Goal: Communication & Community: Share content

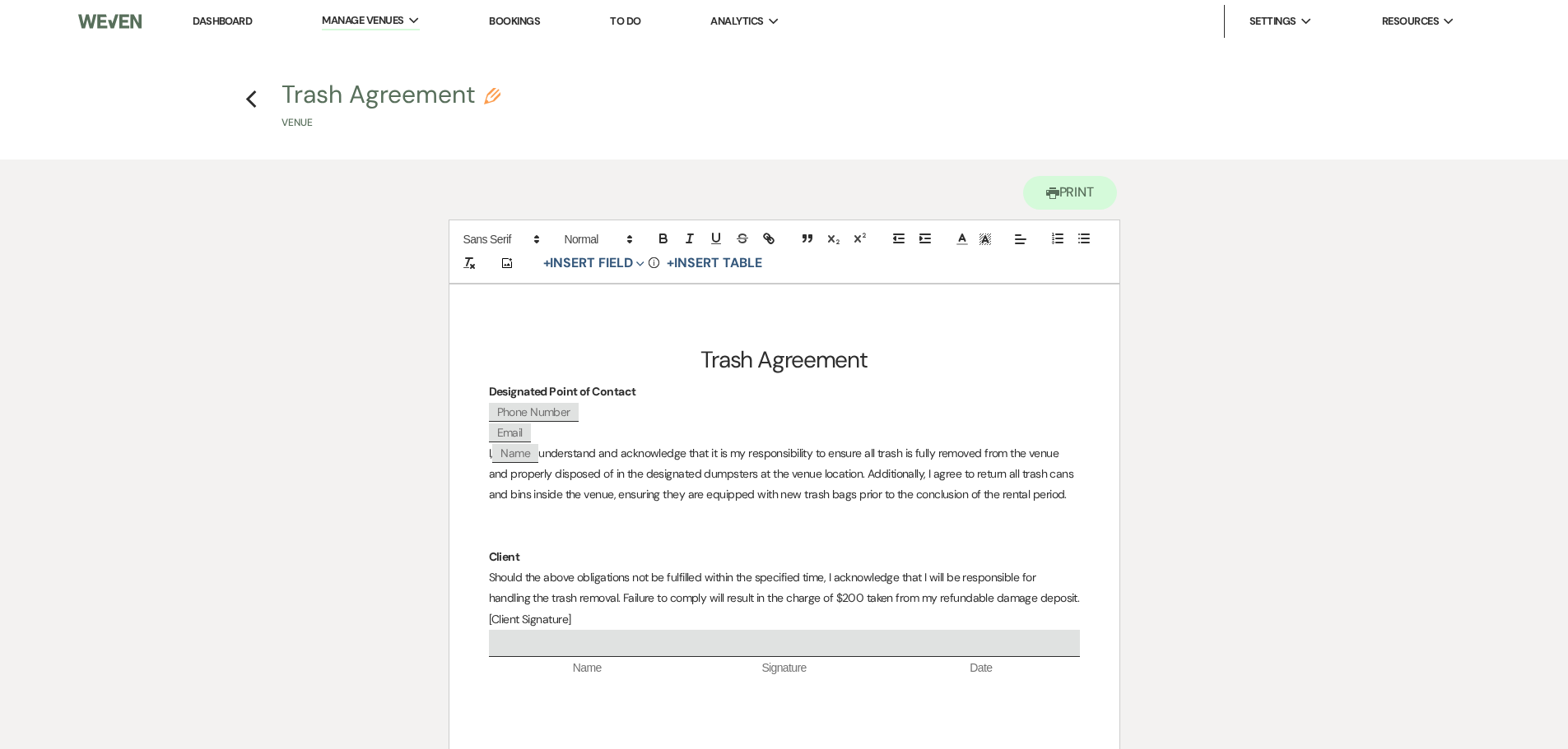
click at [227, 22] on link "Dashboard" at bounding box center [223, 21] width 59 height 14
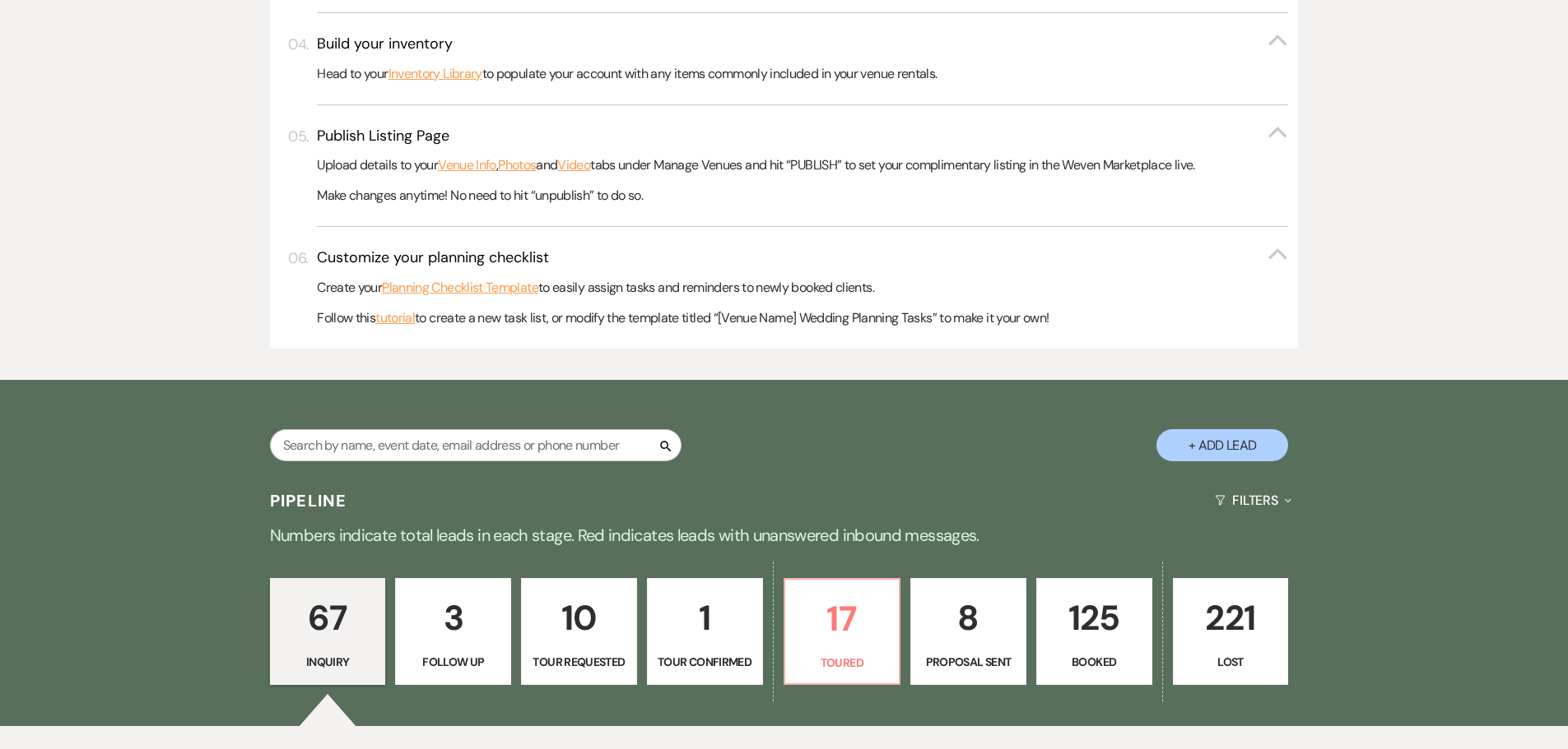
click at [1101, 602] on p "125" at bounding box center [1094, 618] width 95 height 55
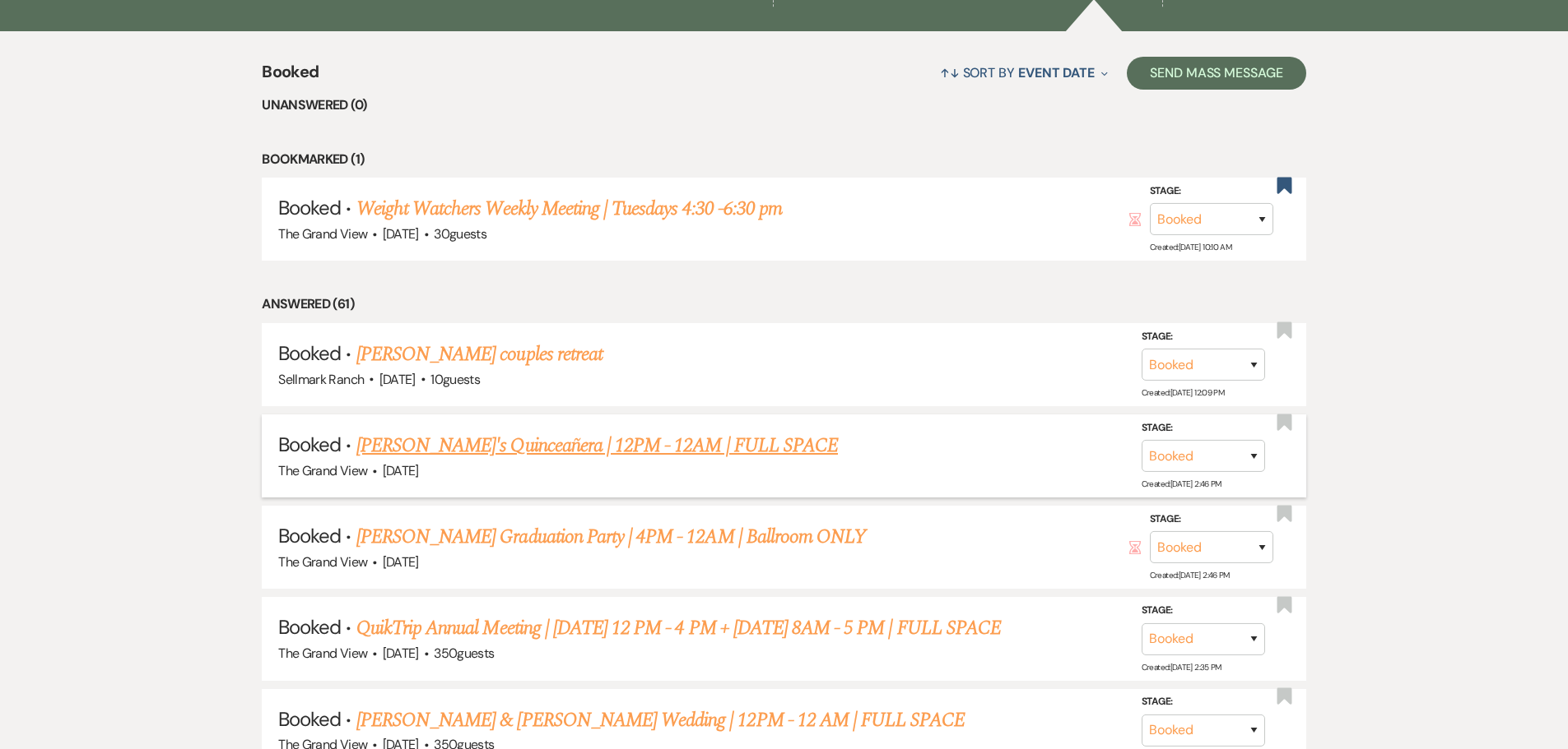
scroll to position [1578, 0]
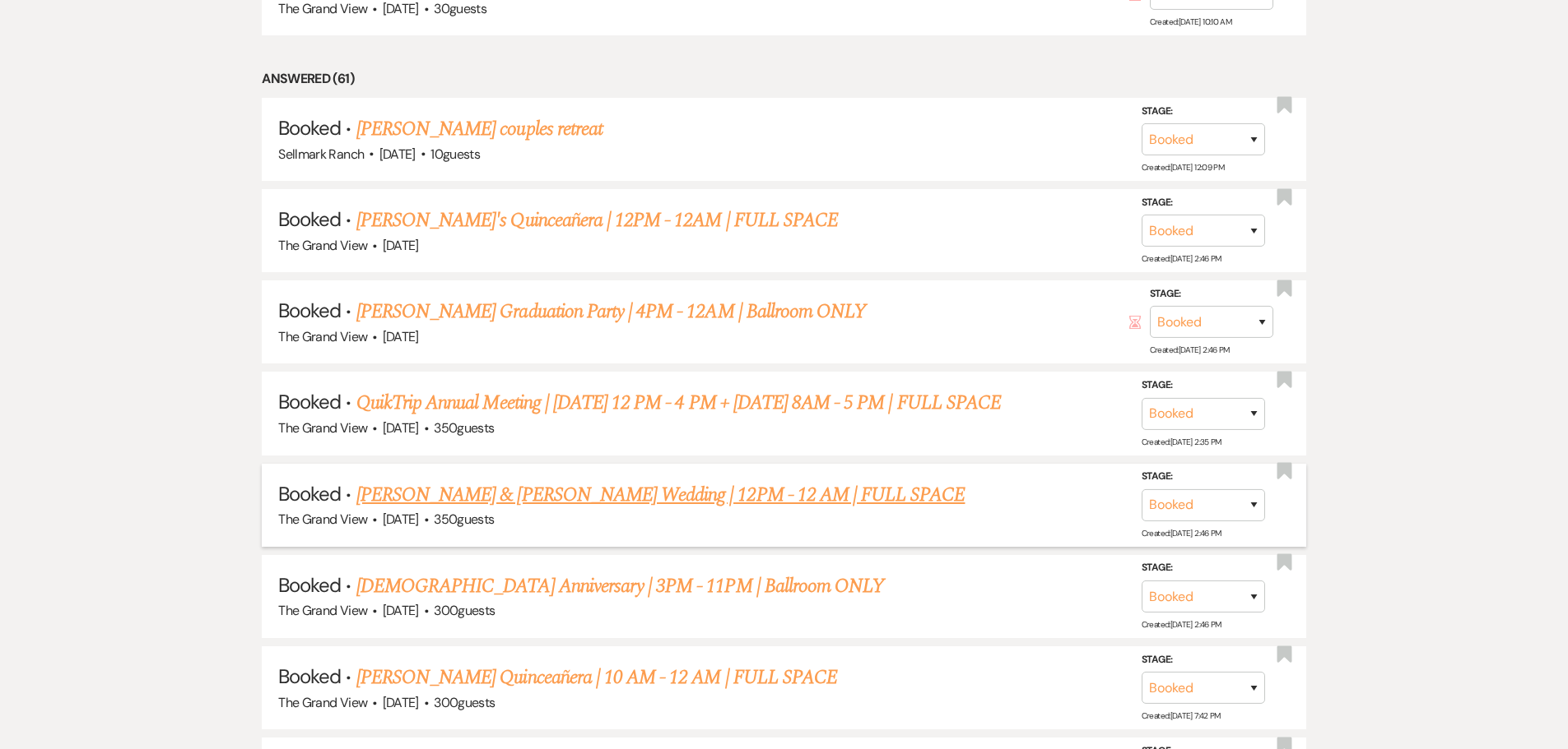
click at [538, 493] on link "[PERSON_NAME] & [PERSON_NAME] Wedding | 12PM - 12 AM | FULL SPACE" at bounding box center [660, 495] width 609 height 30
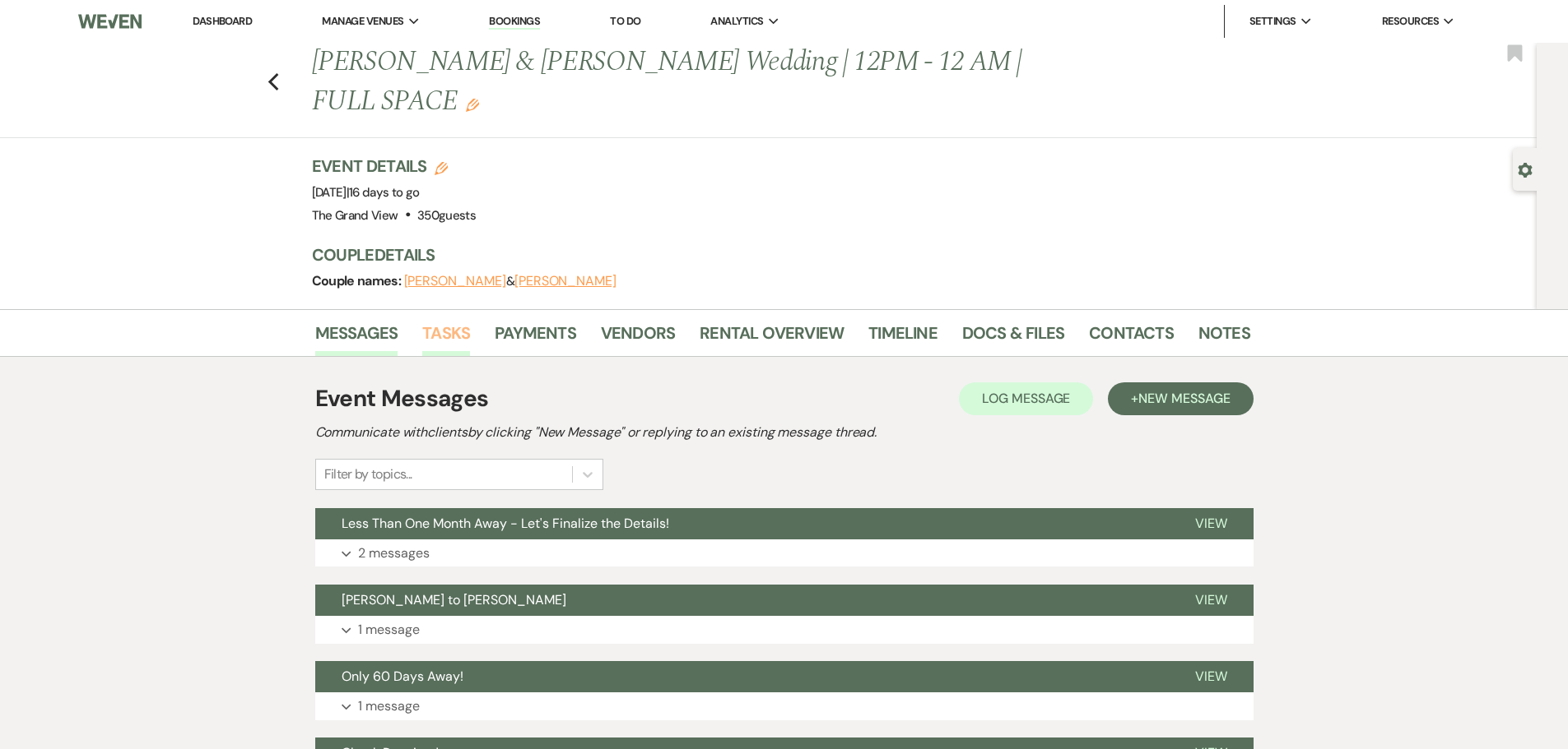
click at [443, 320] on link "Tasks" at bounding box center [445, 337] width 48 height 37
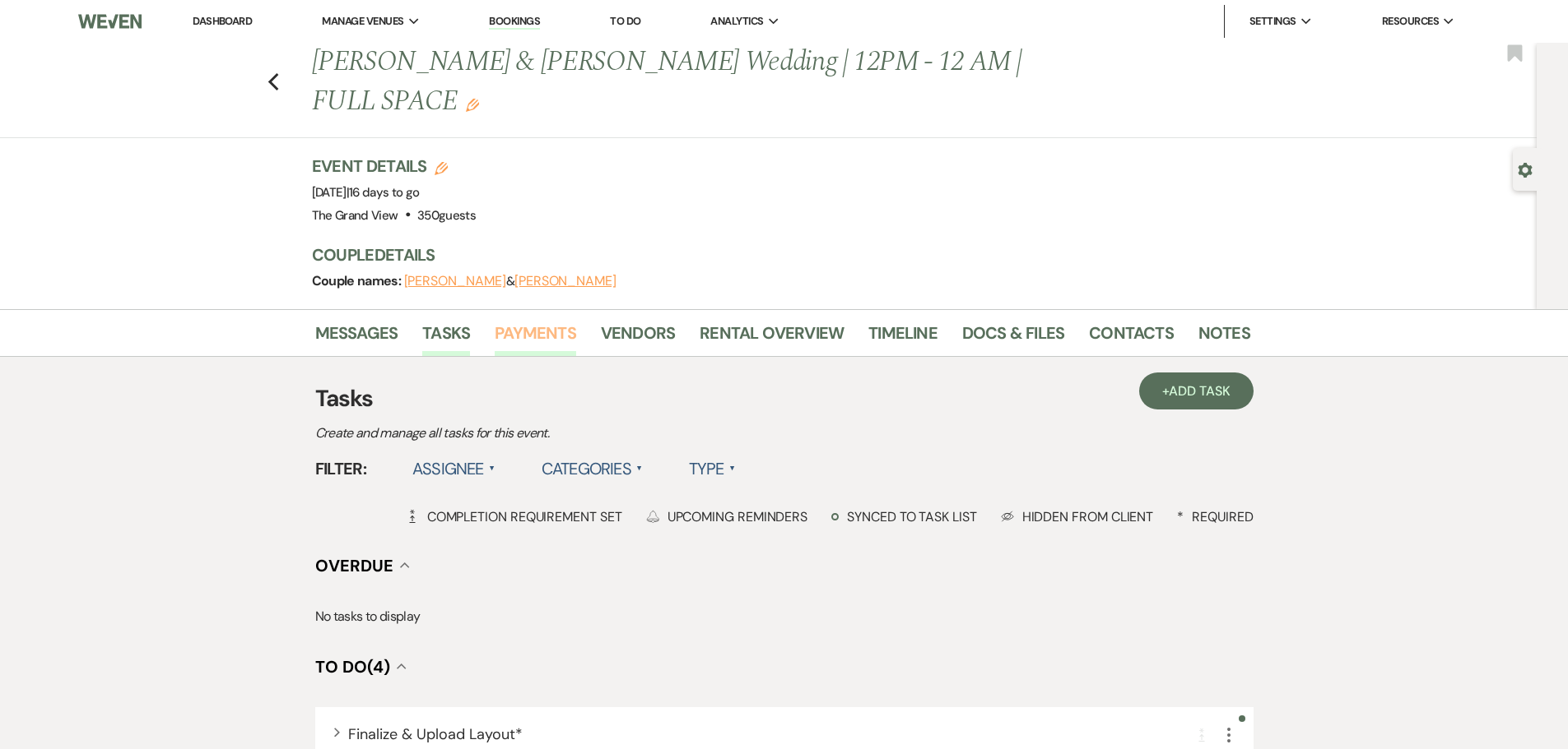
click at [521, 320] on link "Payments" at bounding box center [536, 337] width 81 height 37
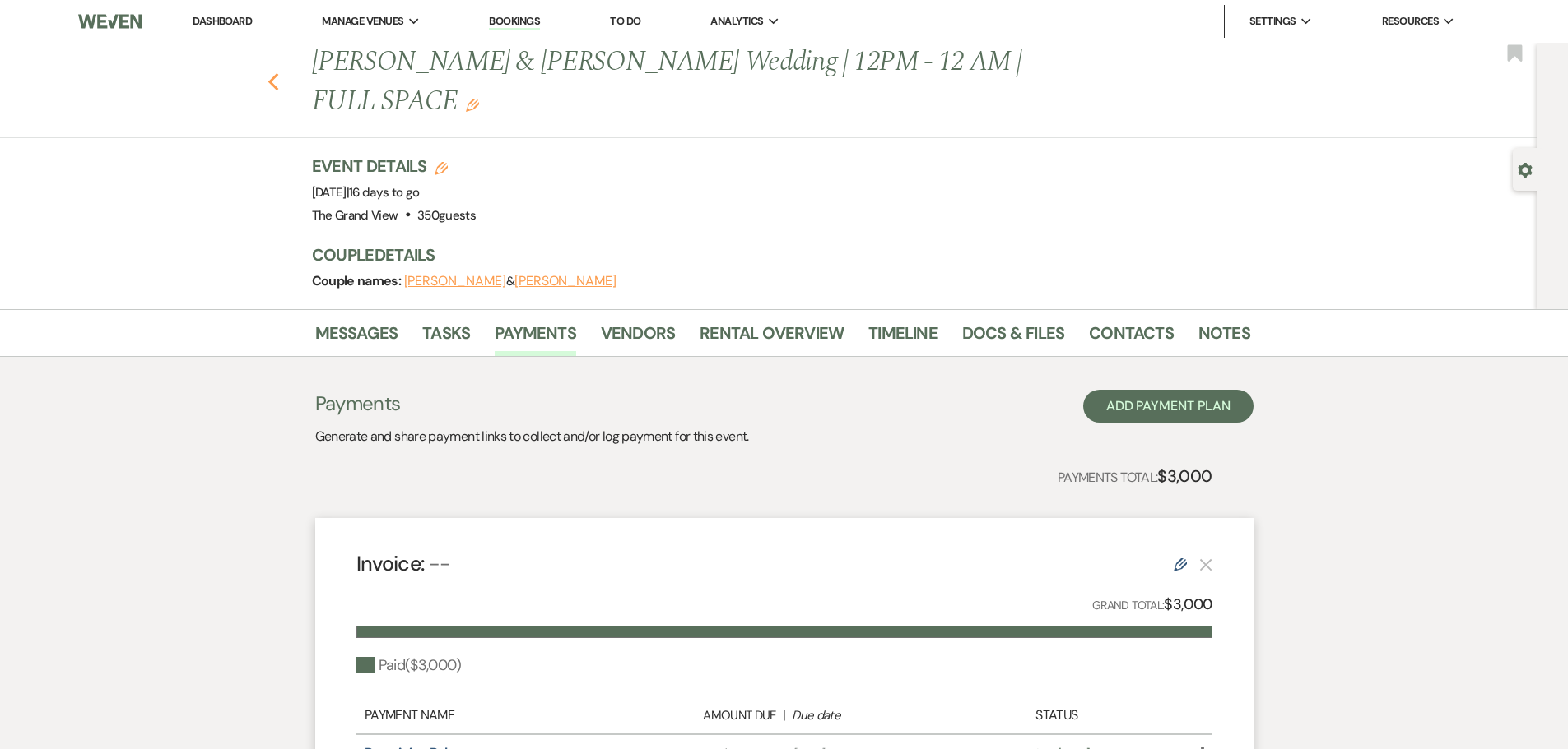
click at [275, 73] on use "button" at bounding box center [272, 82] width 11 height 18
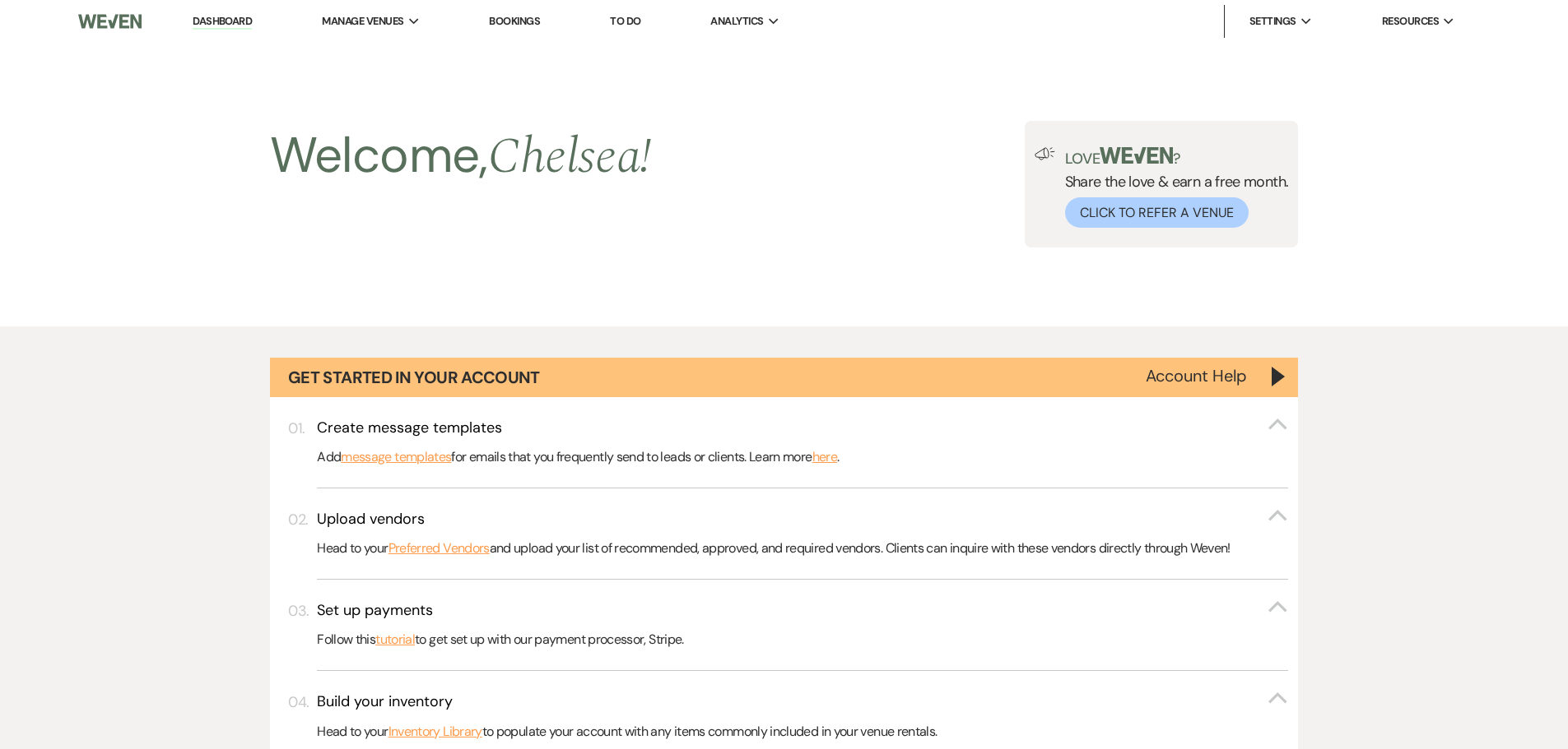
scroll to position [1578, 0]
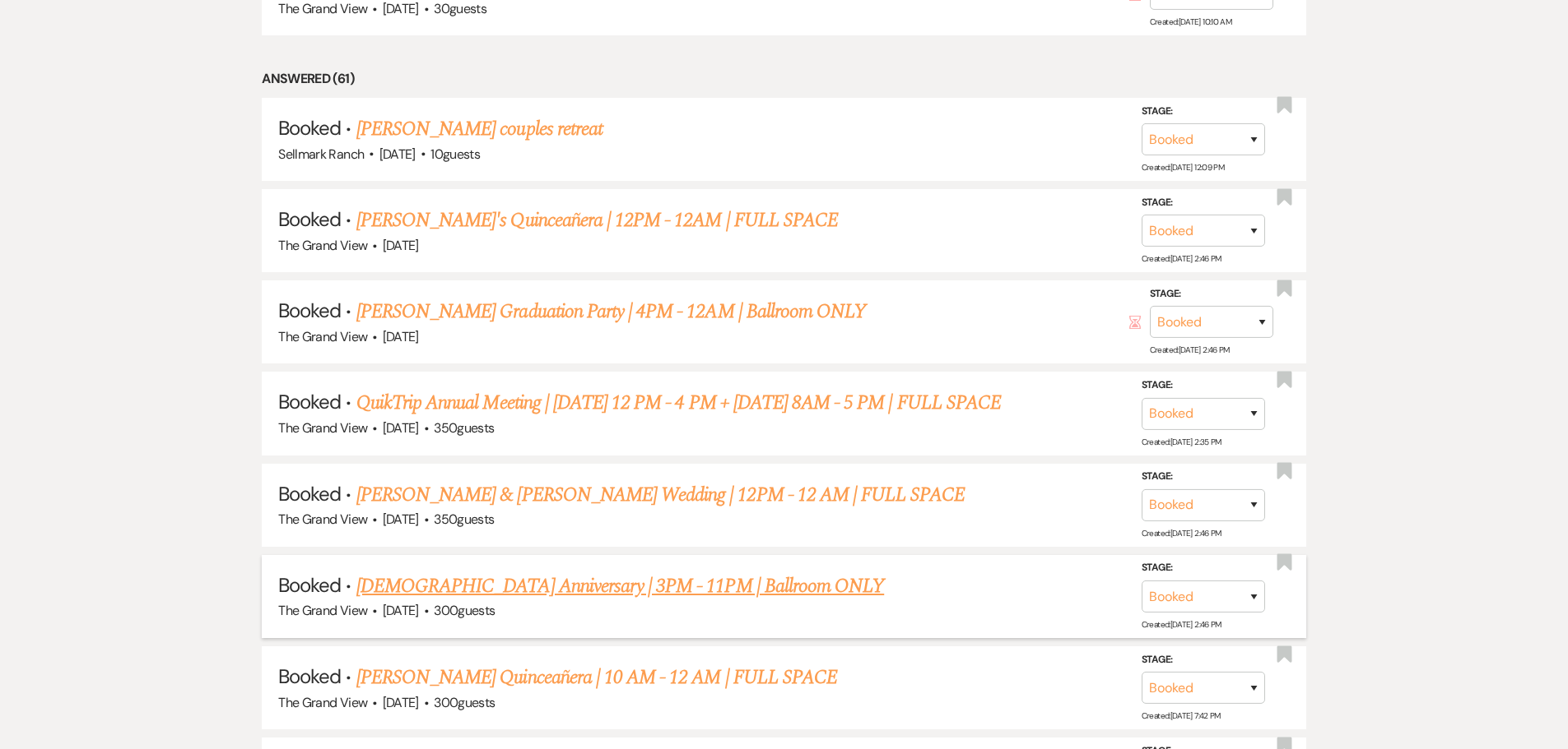
click at [492, 599] on link "[DEMOGRAPHIC_DATA] Anniversary | 3PM - 11PM | Ballroom ONLY" at bounding box center [620, 587] width 528 height 30
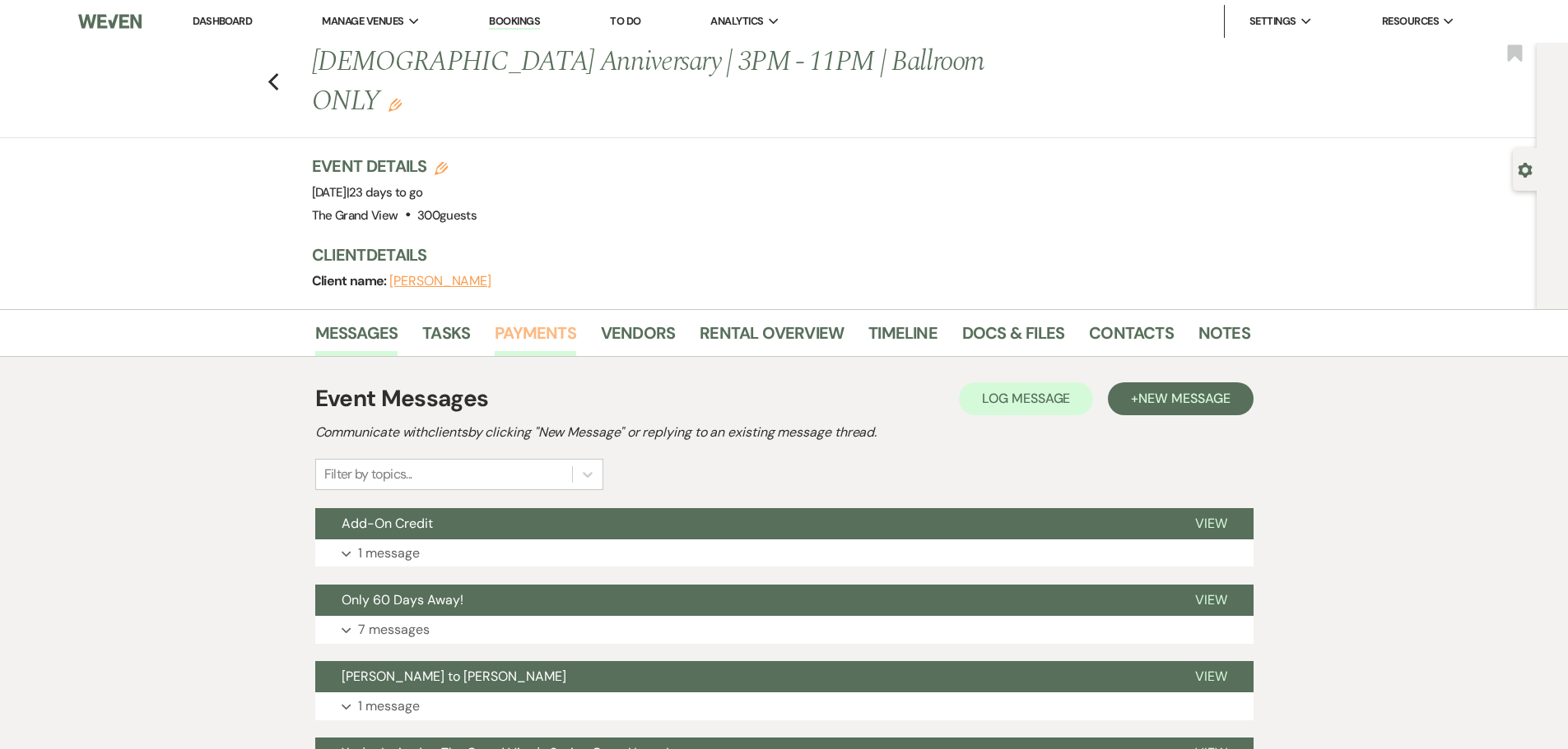
click at [515, 320] on link "Payments" at bounding box center [536, 337] width 81 height 37
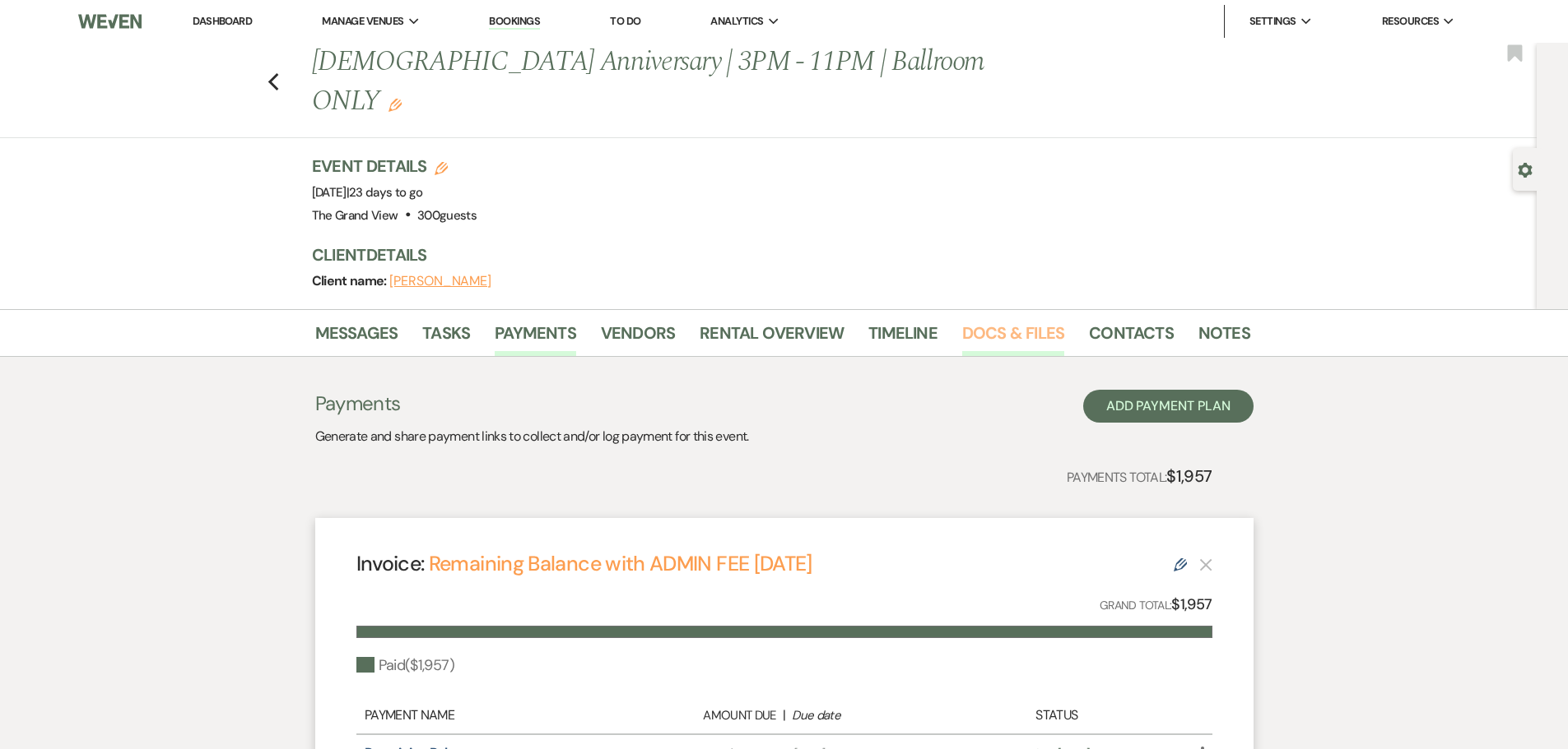
click at [1034, 320] on link "Docs & Files" at bounding box center [1013, 337] width 102 height 37
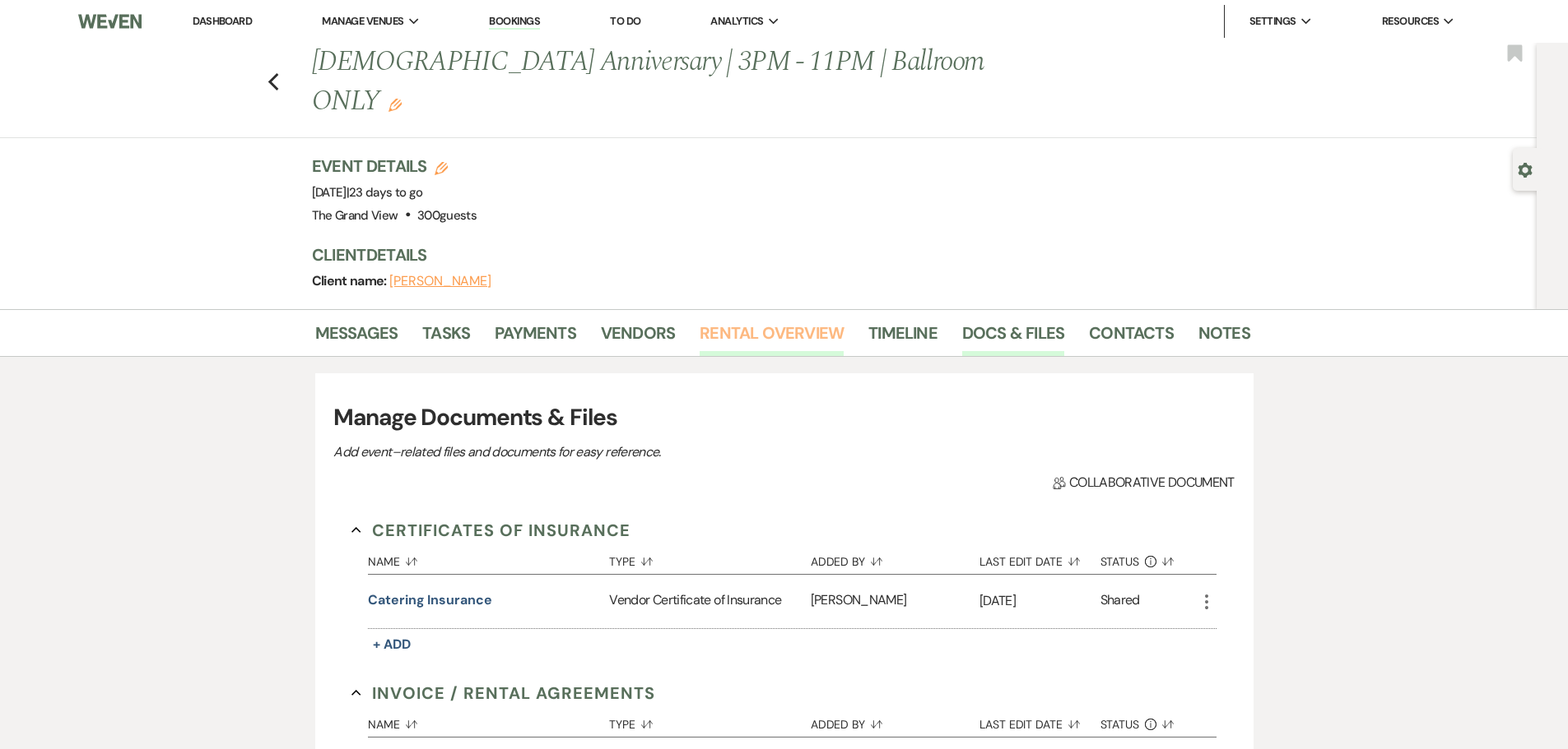
click at [831, 320] on link "Rental Overview" at bounding box center [771, 337] width 144 height 37
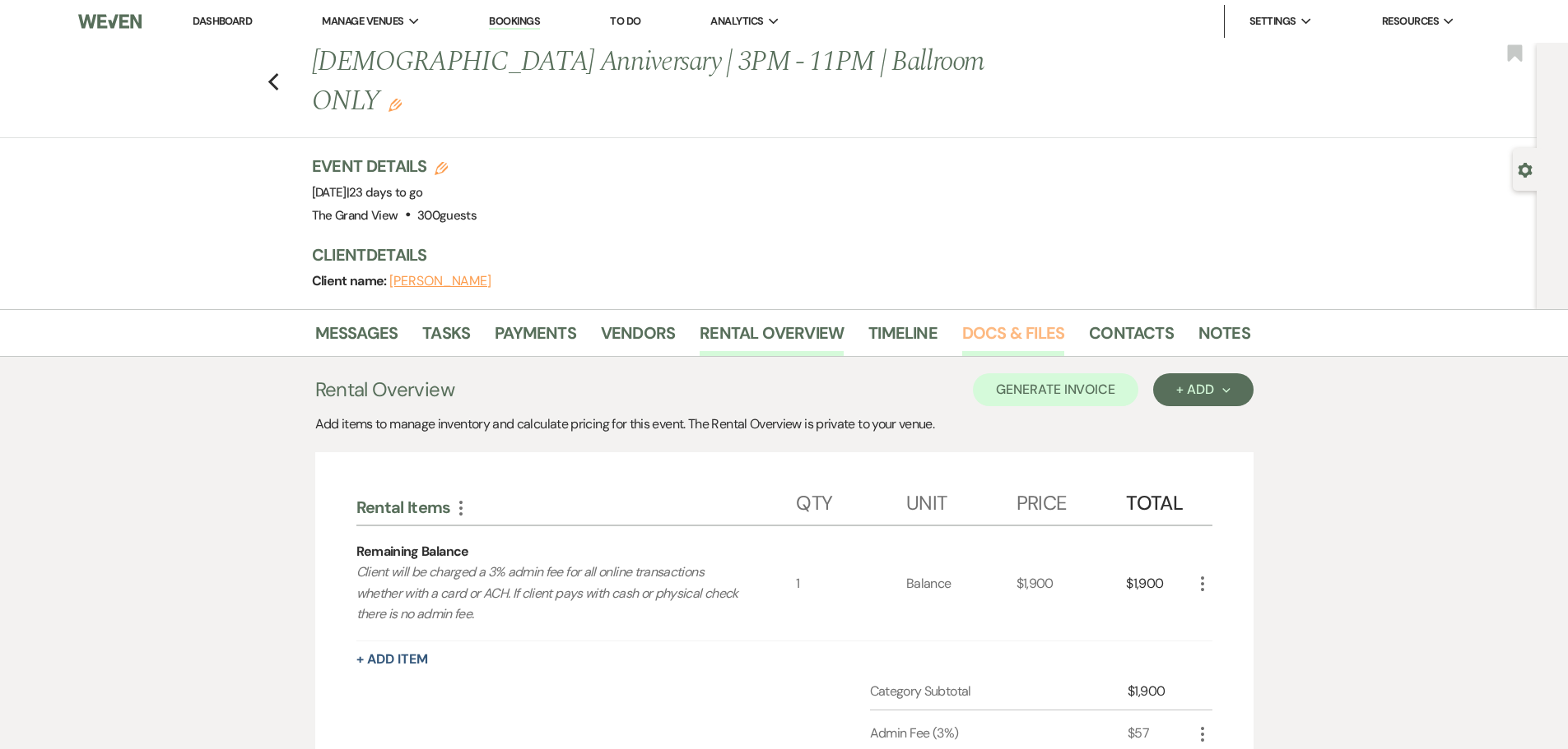
click at [995, 320] on link "Docs & Files" at bounding box center [1013, 337] width 102 height 37
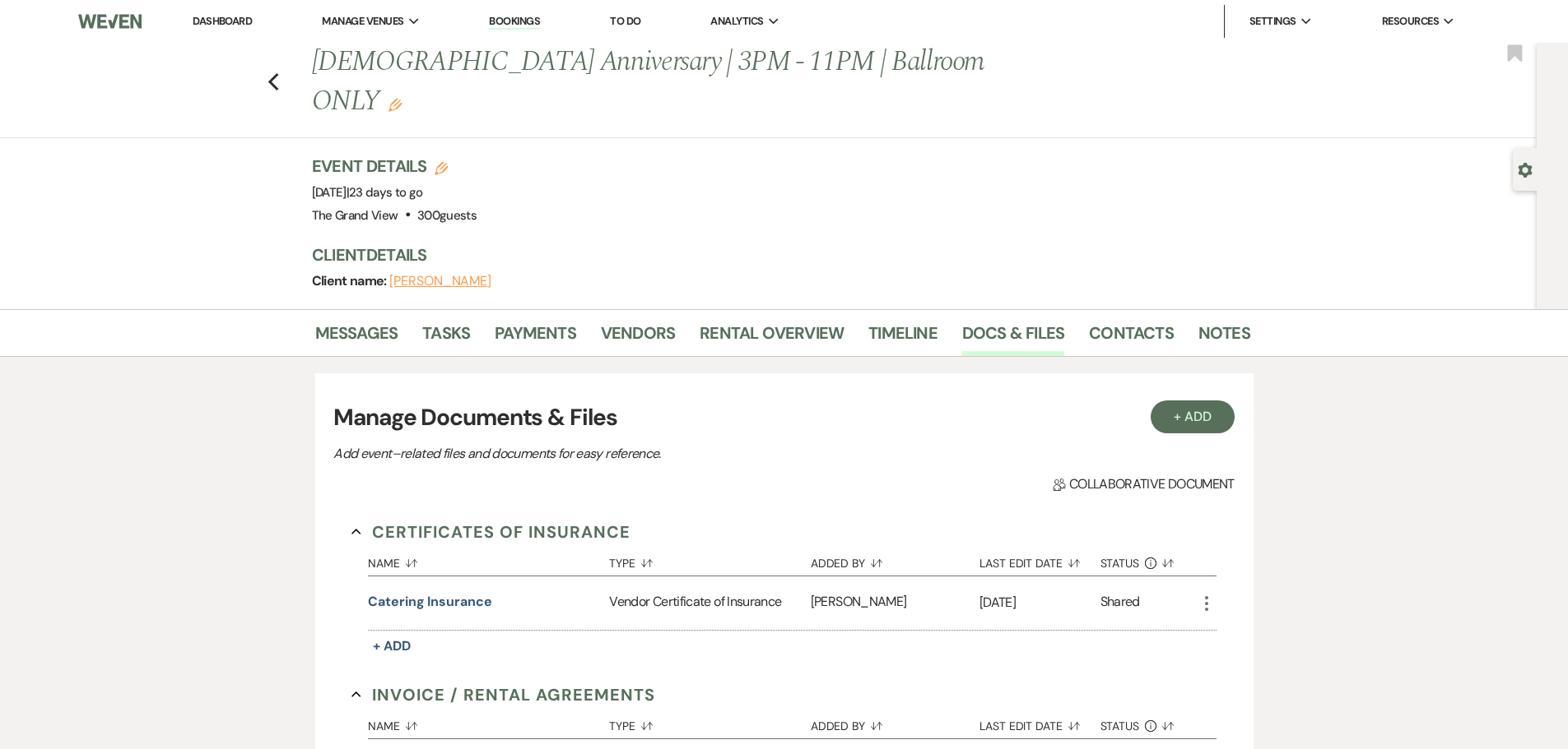
click at [1301, 310] on div "Messages Tasks Payments Vendors Rental Overview Timeline Docs & Files Contacts …" at bounding box center [784, 333] width 1568 height 47
click at [1204, 320] on link "Notes" at bounding box center [1224, 337] width 51 height 37
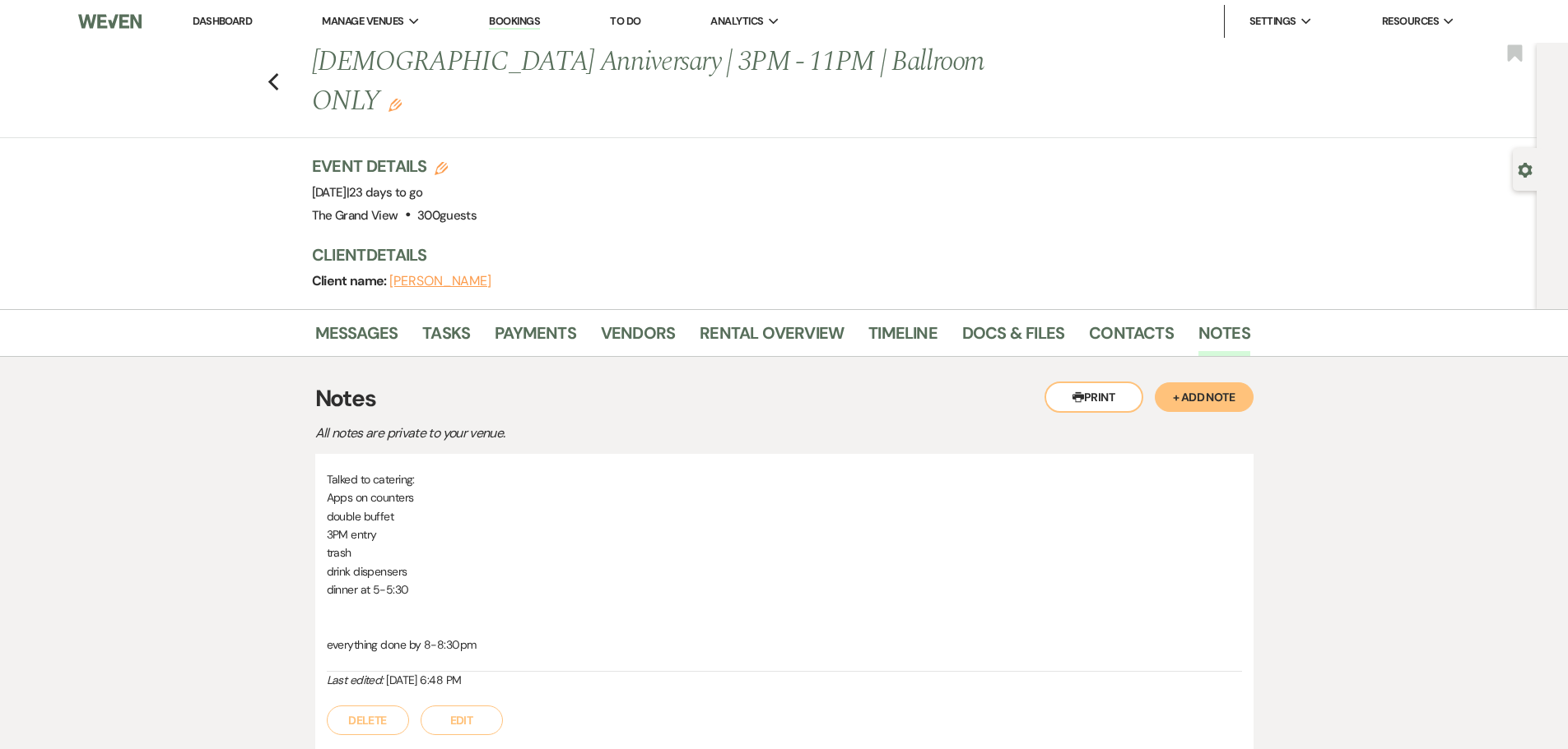
click at [416, 317] on li "Messages" at bounding box center [368, 336] width 108 height 40
click at [458, 320] on link "Tasks" at bounding box center [445, 337] width 48 height 37
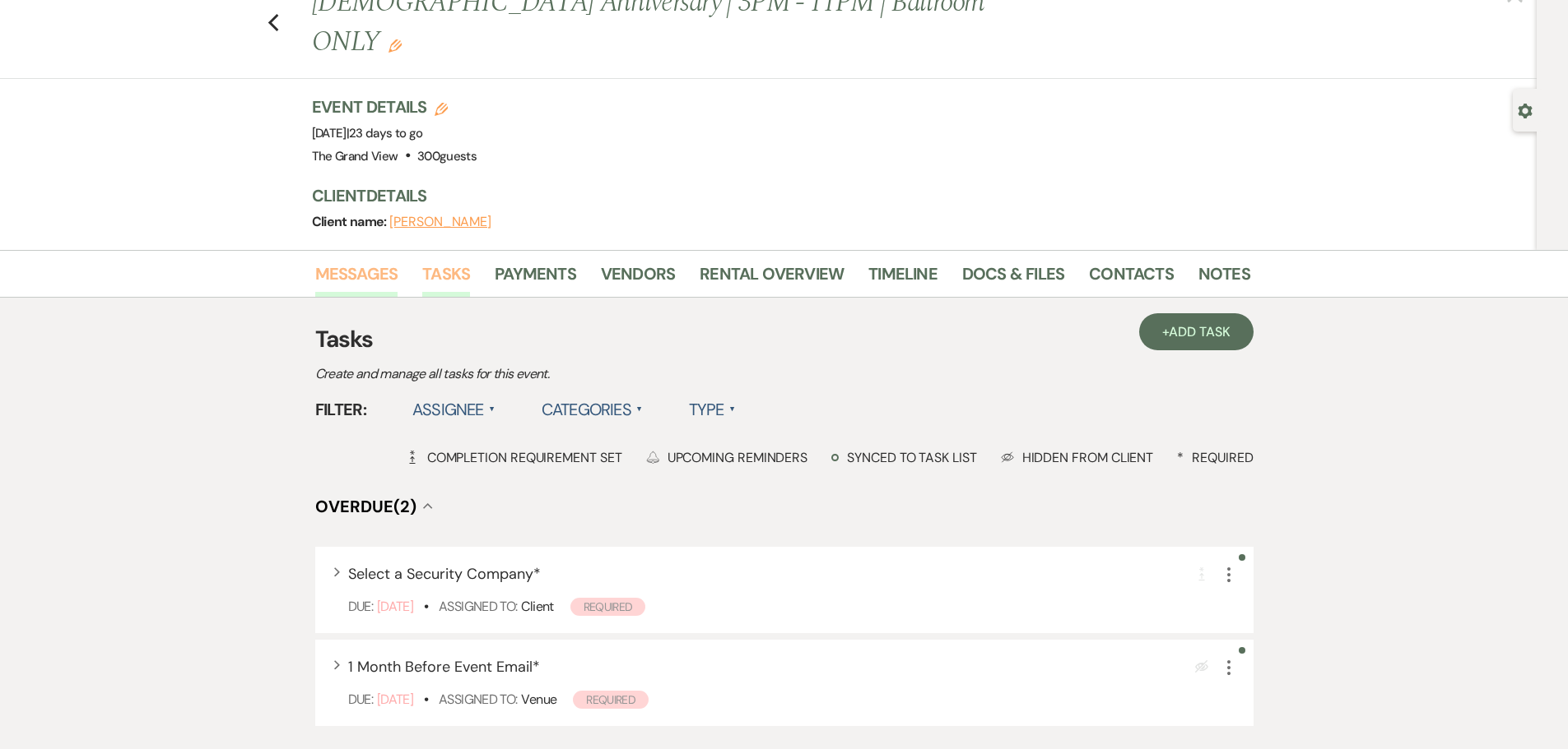
scroll to position [56, 0]
click at [370, 263] on link "Messages" at bounding box center [356, 281] width 83 height 37
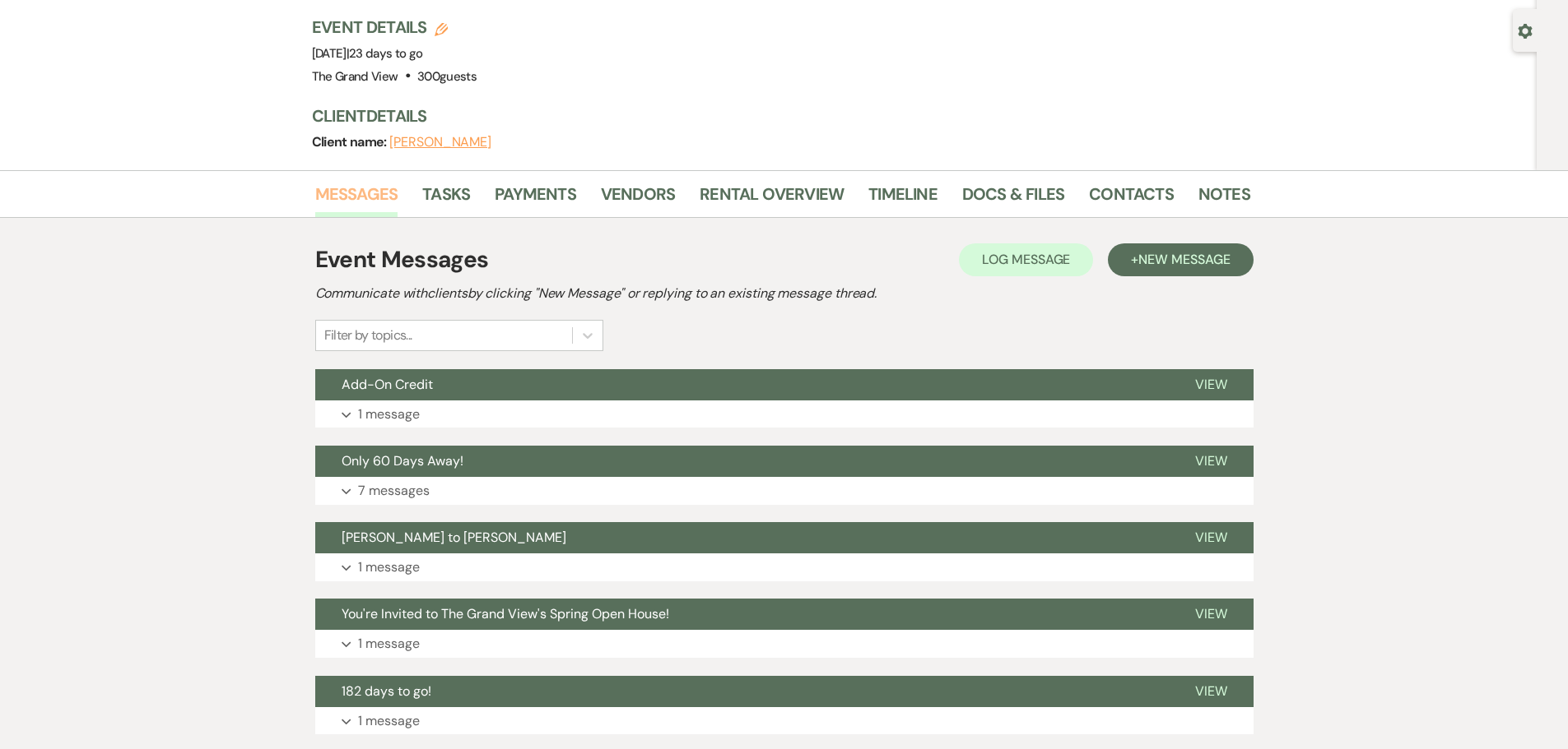
scroll to position [304, 0]
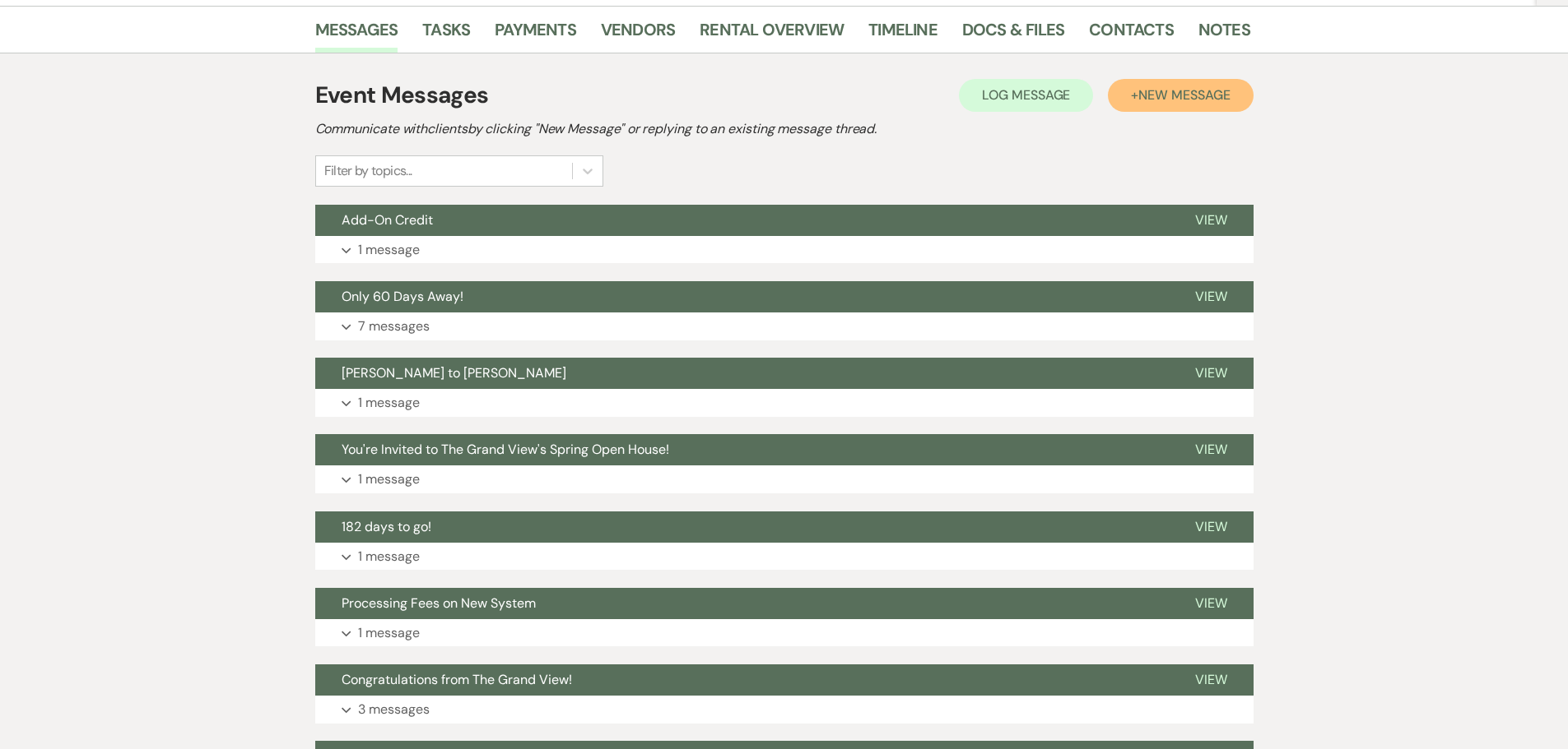
click at [1149, 86] on span "New Message" at bounding box center [1184, 94] width 91 height 17
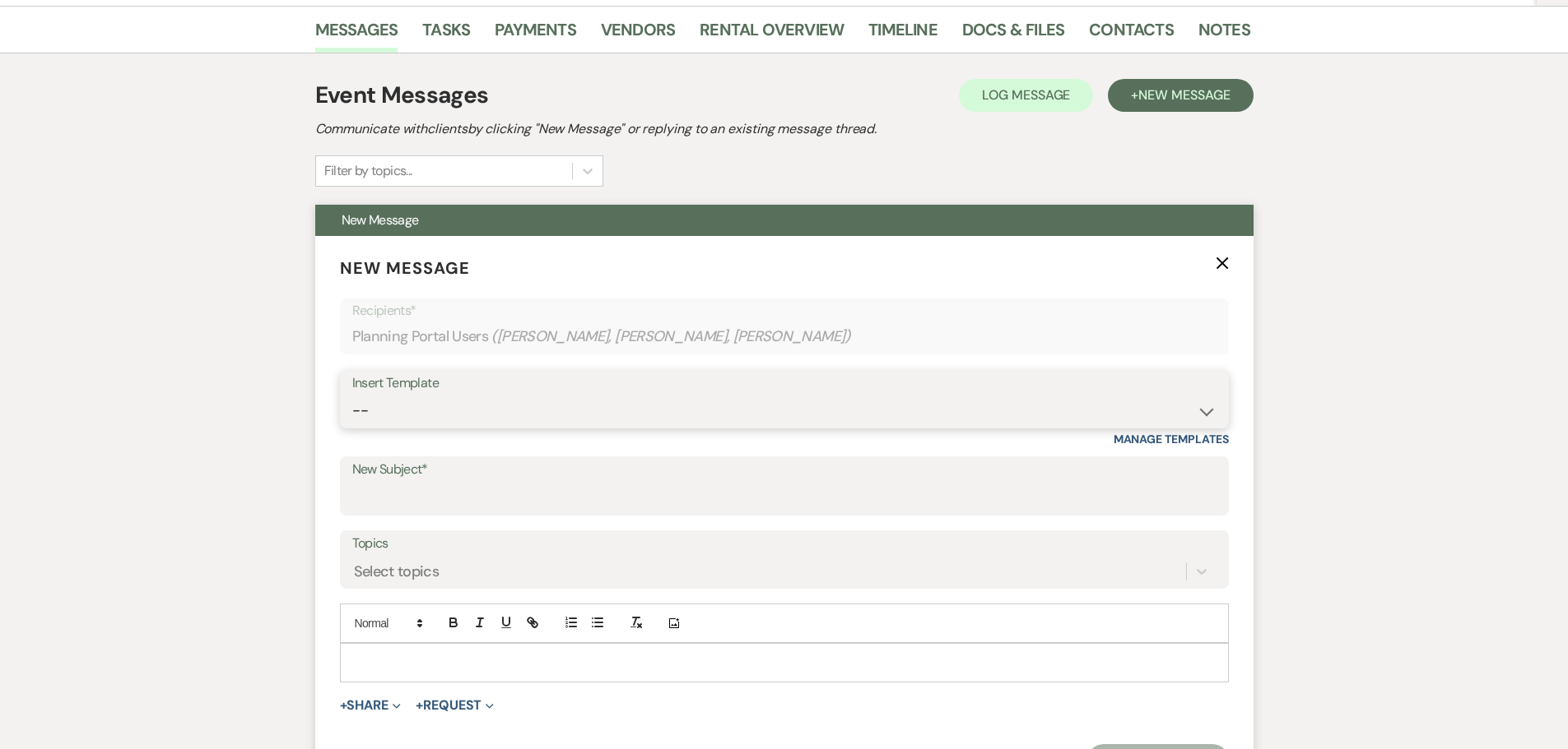
click at [496, 395] on select "-- Weven Planning Portal Introduction (Booked Events) Initial Inquiry Response …" at bounding box center [784, 411] width 864 height 32
select select "5387"
click at [352, 395] on select "-- Weven Planning Portal Introduction (Booked Events) Initial Inquiry Response …" at bounding box center [784, 411] width 864 height 32
type input "One Month Away - Let's Finalize the Details!"
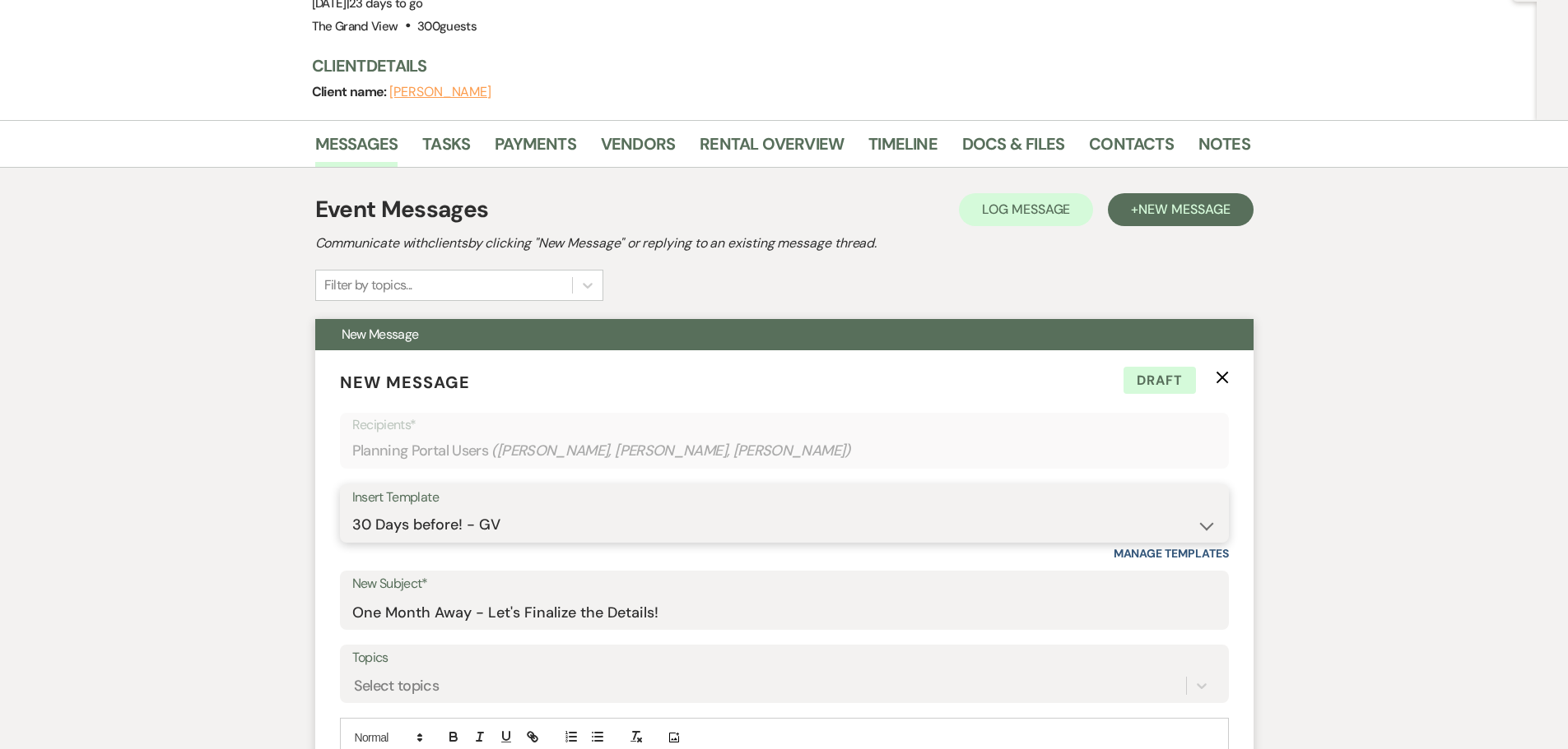
scroll to position [0, 0]
